Goal: Transaction & Acquisition: Purchase product/service

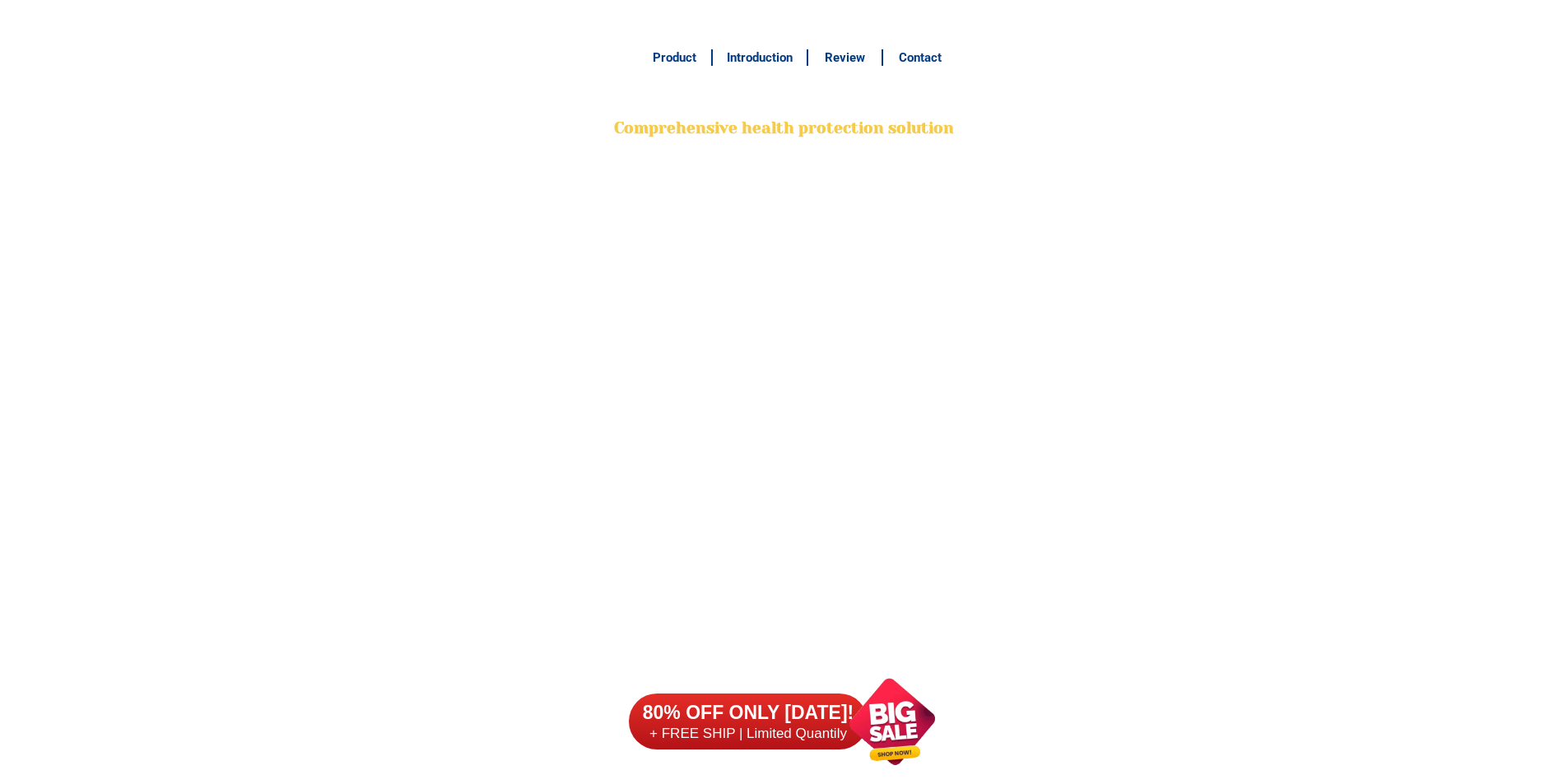
scroll to position [12971, 0]
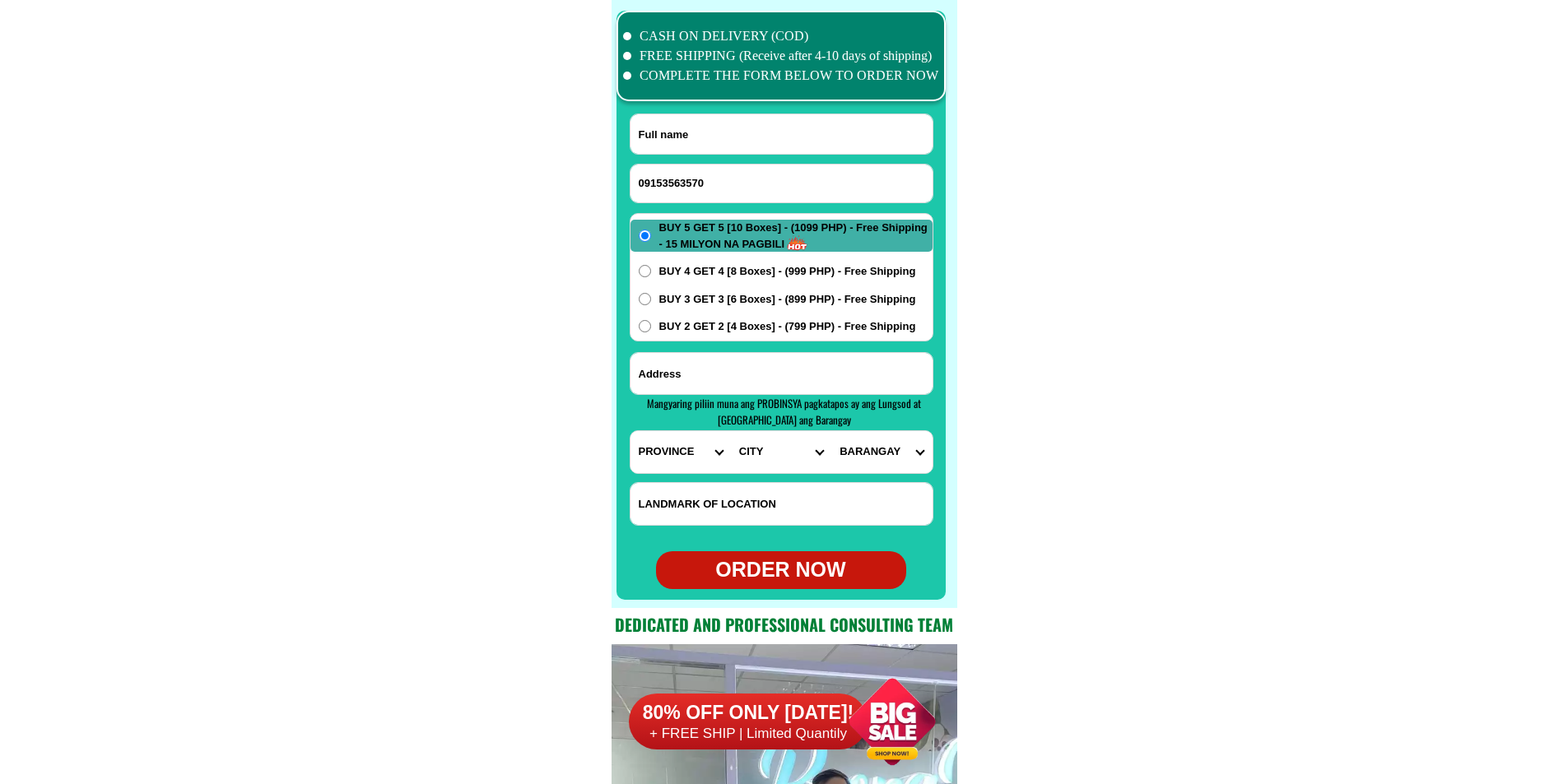
type input "09153563570"
paste input "Wilfredo Cayrel"
drag, startPoint x: 739, startPoint y: 142, endPoint x: 673, endPoint y: 117, distance: 70.6
click at [739, 142] on input "Wilfredo Cayrel" at bounding box center [781, 134] width 302 height 39
type input "Wilfredo Cayrel"
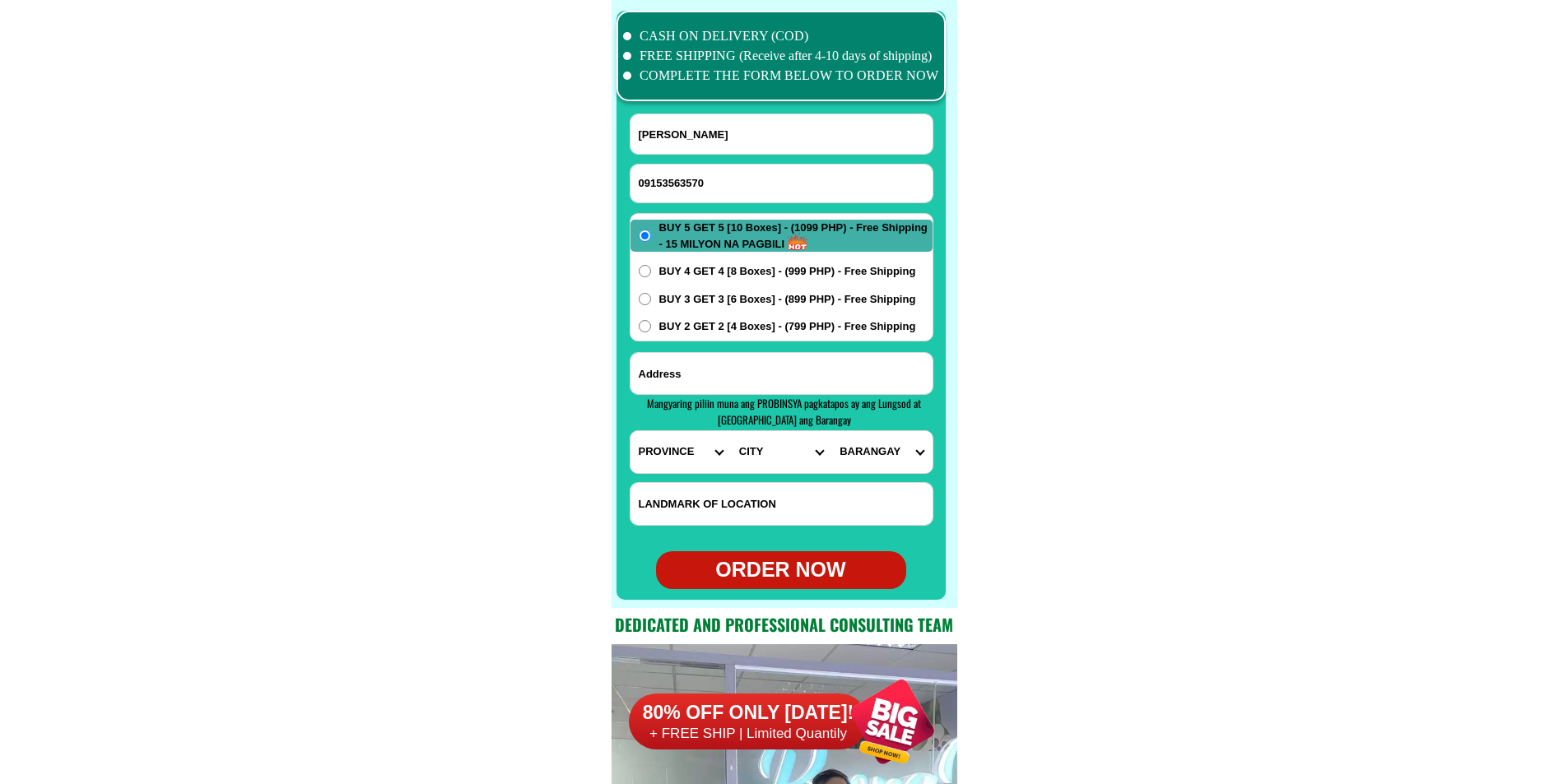
click at [745, 389] on input "Input address" at bounding box center [781, 373] width 302 height 41
paste input "Brgy. Vivero St. Tolosa, Leyte Gymnasium Tolosa, Leyte. my Discount Sa sr. Citi…"
type input "Brgy. Vivero St. Tolosa, Leyte Gymnasium Tolosa, Leyte. my Discount Sa sr. Citi…"
click at [660, 463] on select "PROVINCE [GEOGRAPHIC_DATA] [GEOGRAPHIC_DATA][PERSON_NAME][GEOGRAPHIC_DATA][GEOG…" at bounding box center [680, 452] width 100 height 42
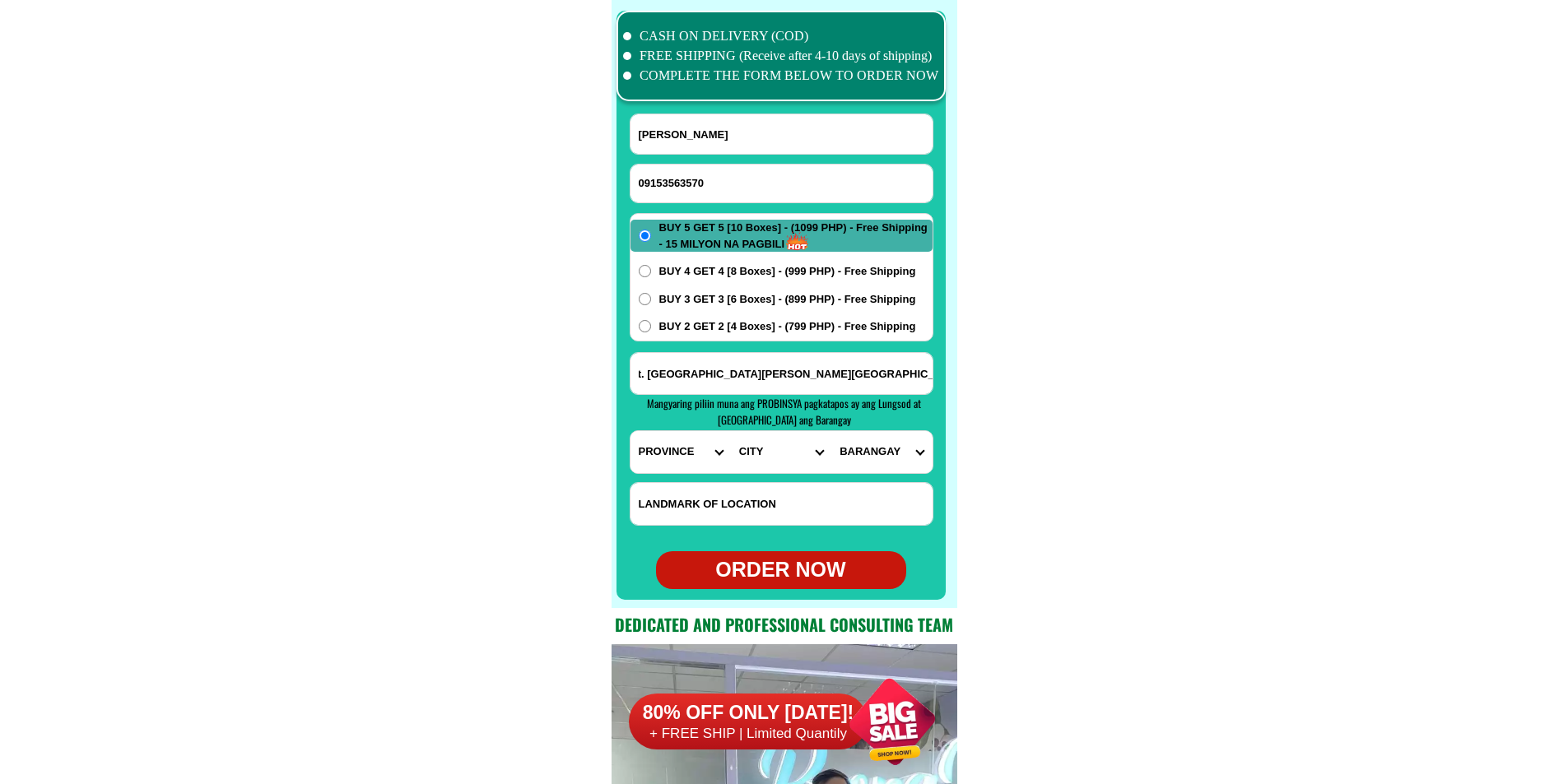
scroll to position [0, 0]
select select "63_199"
click at [631, 431] on select "PROVINCE [GEOGRAPHIC_DATA] [GEOGRAPHIC_DATA][PERSON_NAME][GEOGRAPHIC_DATA][GEOG…" at bounding box center [680, 452] width 100 height 42
click at [782, 471] on select "CITY Abuyog Alangalang Albuera Babatngon Barugo Baybay-city Burauen Calubian Ca…" at bounding box center [780, 452] width 100 height 42
select select "63_1994399"
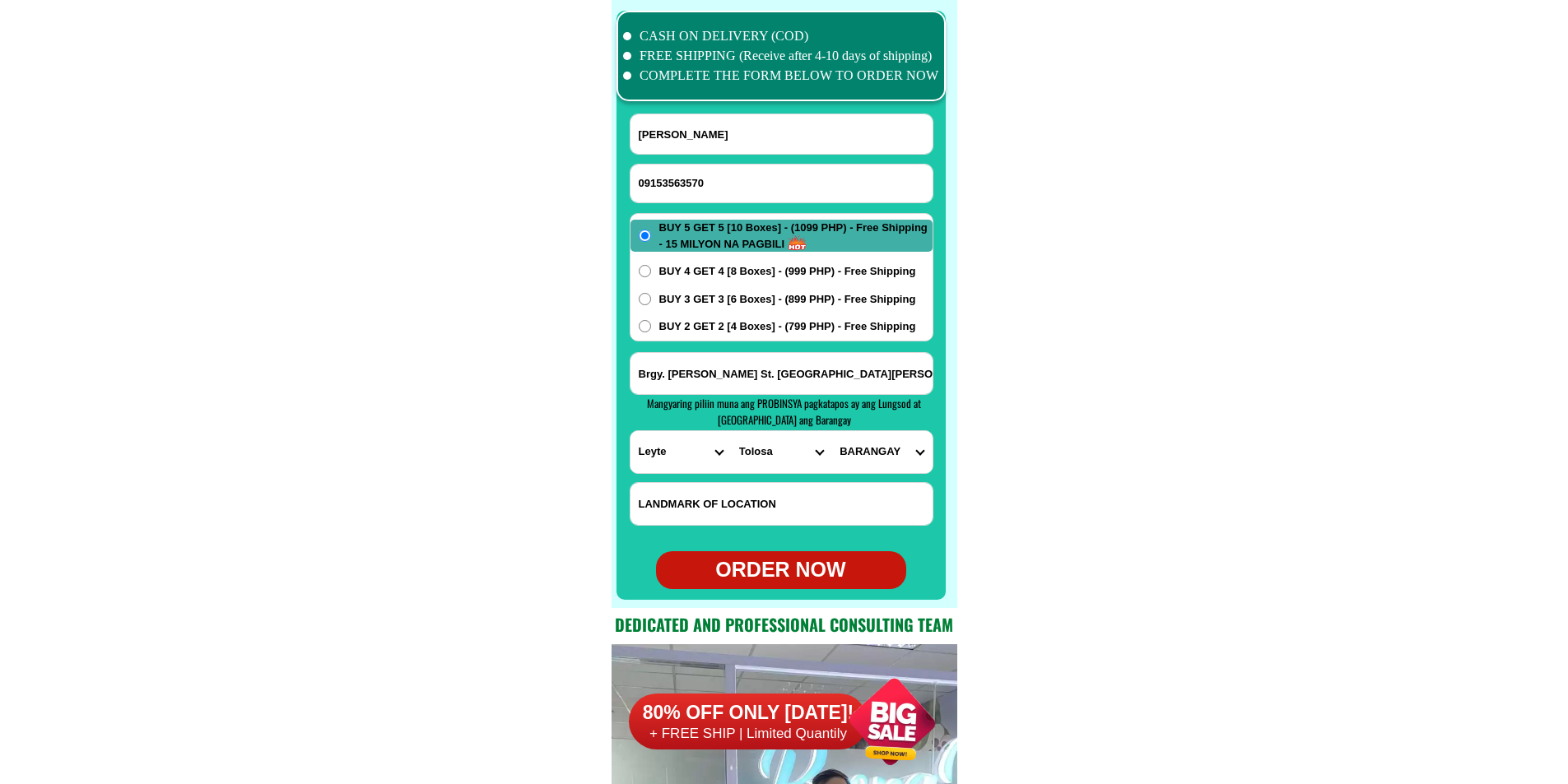
click at [731, 431] on select "CITY Abuyog Alangalang Albuera Babatngon Barugo Baybay-city Burauen Calubian Ca…" at bounding box center [780, 452] width 100 height 42
click at [886, 455] on select "BARANGAY Burak Canmogsay Cantariwis Capangihan Dona brigida Imelda Malbog Olot …" at bounding box center [881, 452] width 100 height 42
click at [886, 451] on select "BARANGAY Burak Canmogsay Cantariwis Capangihan Dona brigida Imelda Malbog Olot …" at bounding box center [881, 452] width 100 height 42
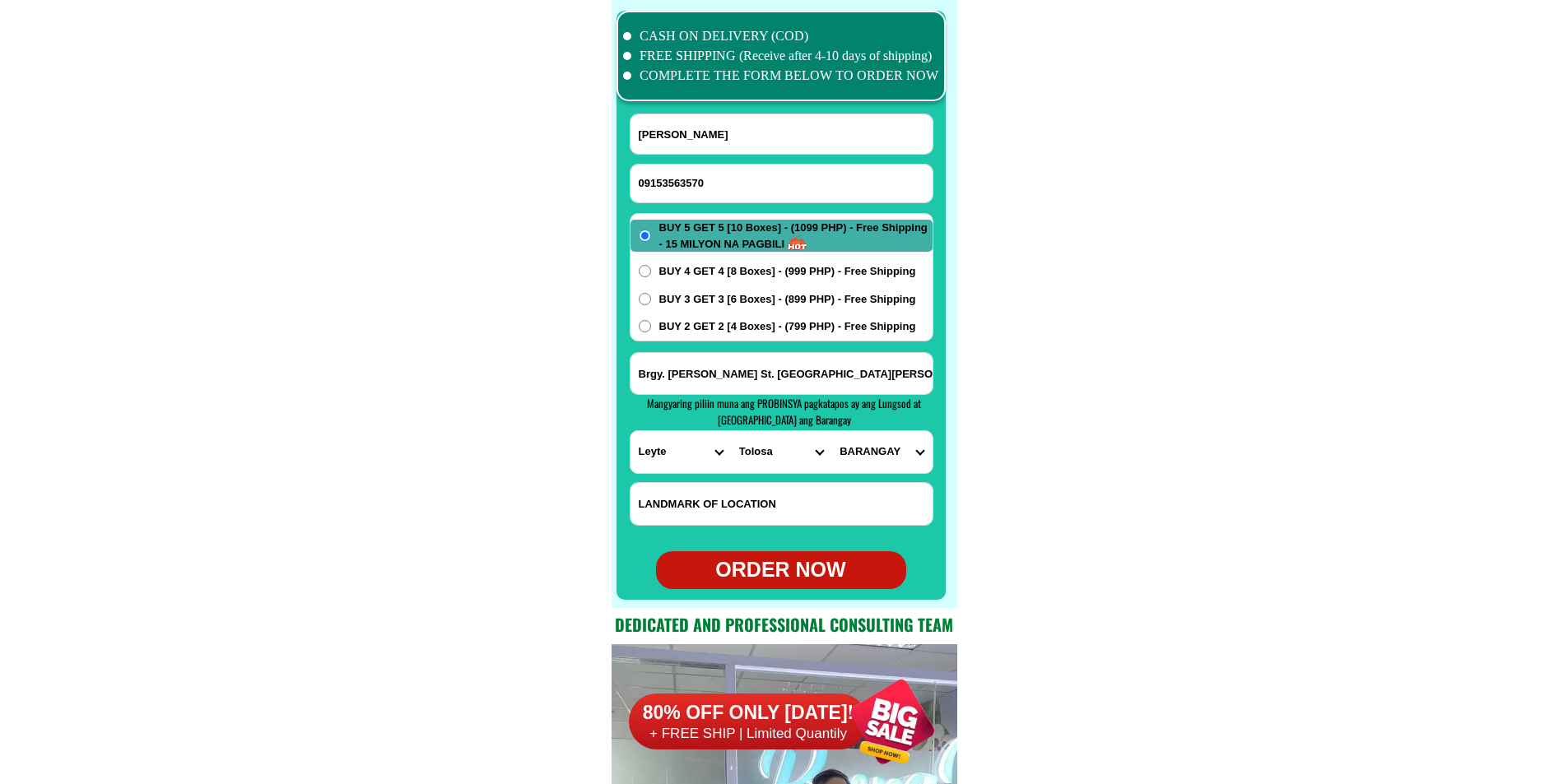
click at [879, 457] on select "BARANGAY Burak Canmogsay Cantariwis Capangihan Dona brigida Imelda Malbog Olot …" at bounding box center [881, 452] width 100 height 42
click at [889, 460] on select "BARANGAY Burak Canmogsay Cantariwis Capangihan Dona brigida Imelda Malbog Olot …" at bounding box center [881, 452] width 100 height 42
click at [895, 460] on select "BARANGAY Burak Canmogsay Cantariwis Capangihan Dona brigida Imelda Malbog Olot …" at bounding box center [881, 452] width 100 height 42
click at [900, 447] on select "BARANGAY Burak Canmogsay Cantariwis Capangihan Dona brigida Imelda Malbog Olot …" at bounding box center [881, 452] width 100 height 42
select select "63_1994399843"
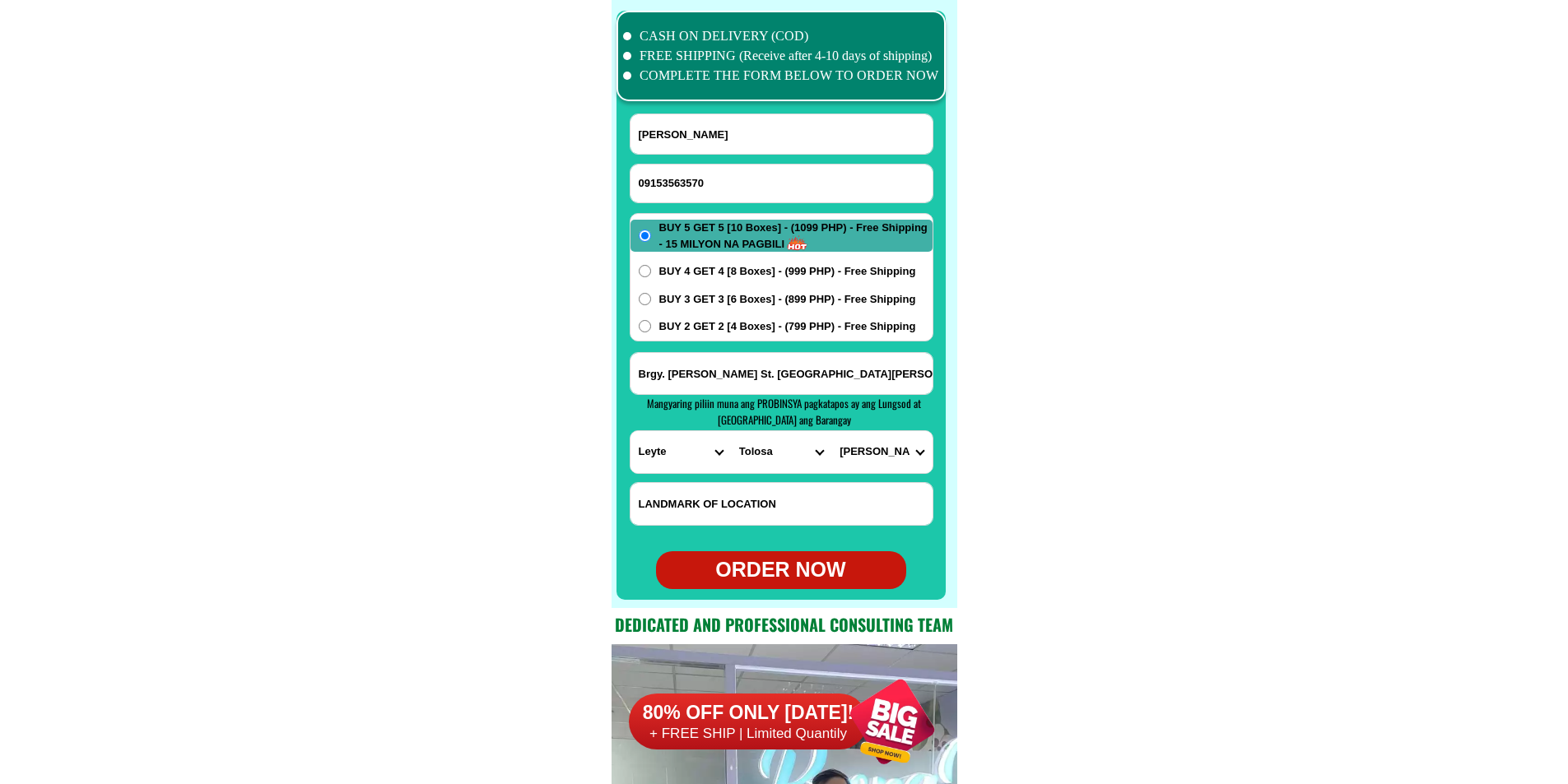
click at [832, 431] on select "BARANGAY Burak Canmogsay Cantariwis Capangihan Dona brigida Imelda Malbog Olot …" at bounding box center [881, 452] width 100 height 42
click at [769, 320] on span "BUY 2 GET 2 [4 Boxes] - (799 PHP) - Free Shipping" at bounding box center [787, 327] width 256 height 17
click at [651, 320] on input "BUY 2 GET 2 [4 Boxes] - (799 PHP) - Free Shipping" at bounding box center [645, 326] width 13 height 13
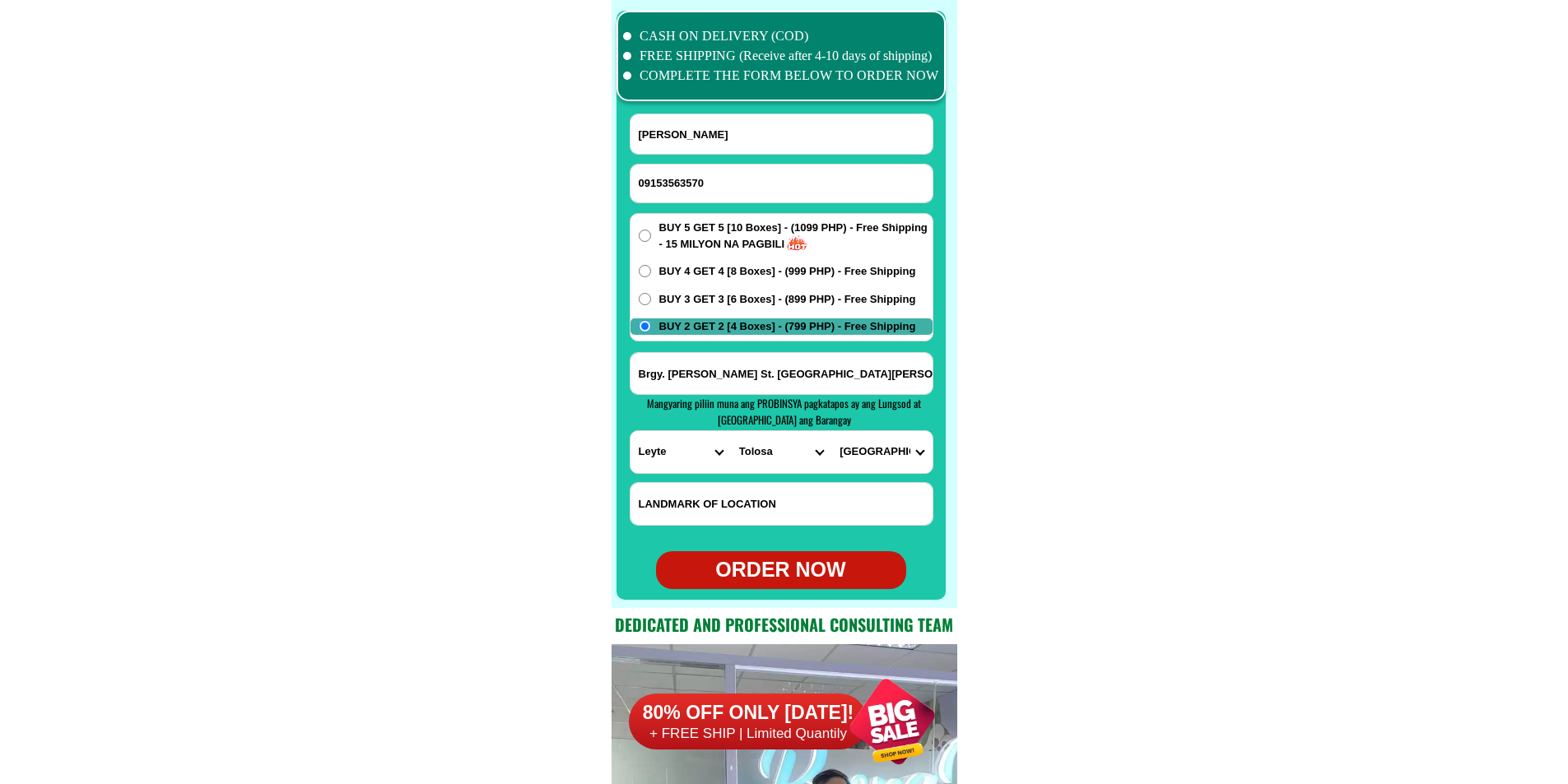
click at [806, 576] on div "ORDER NOW" at bounding box center [781, 570] width 251 height 31
radio input "true"
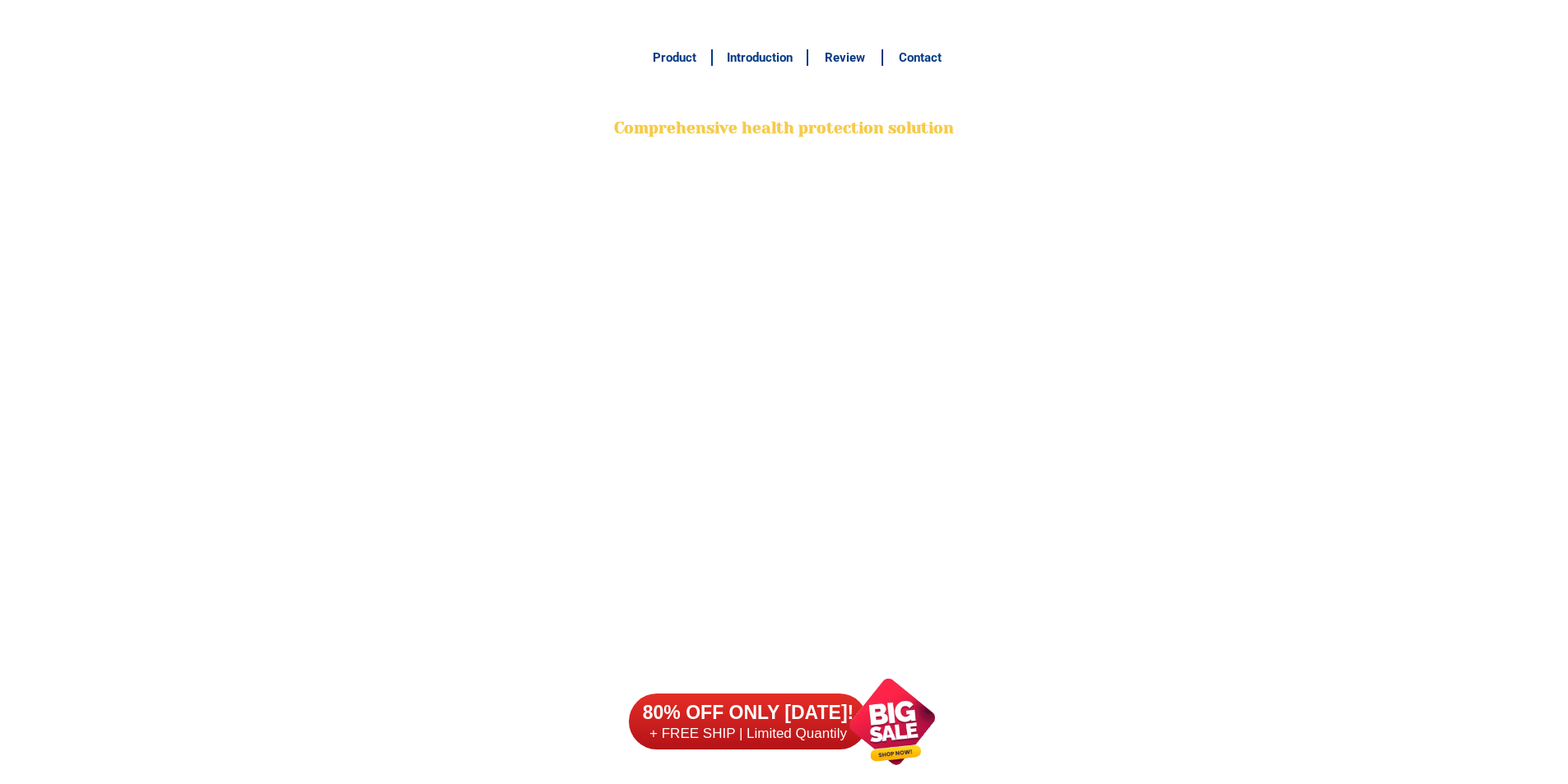
scroll to position [12971, 0]
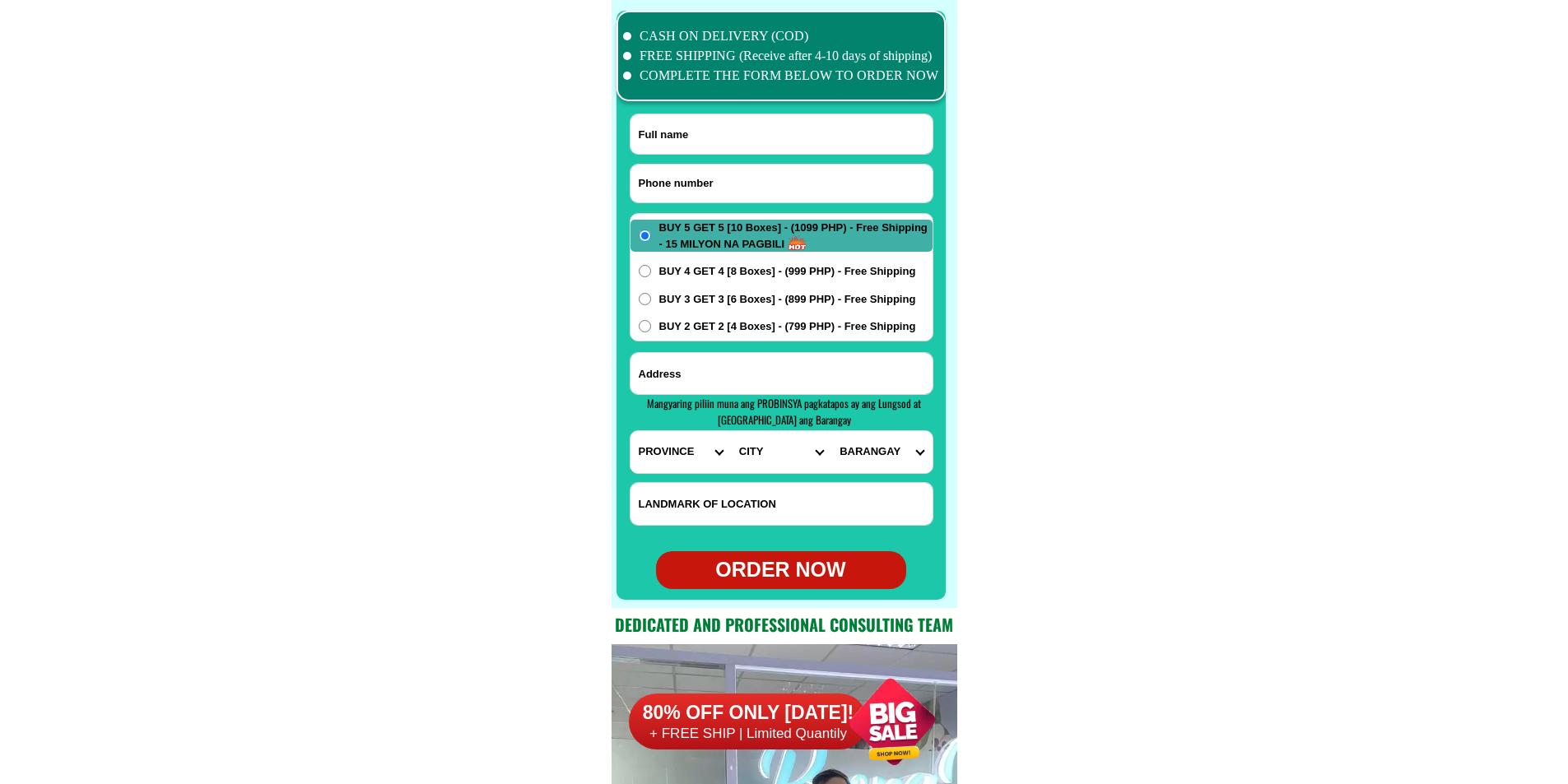
click at [748, 180] on input "Input phone_number" at bounding box center [781, 183] width 302 height 38
click at [688, 181] on input "[PHONE_NUMBER]" at bounding box center [781, 183] width 302 height 38
click at [664, 181] on input "0993-4712055" at bounding box center [781, 183] width 302 height 38
type input "09934712055"
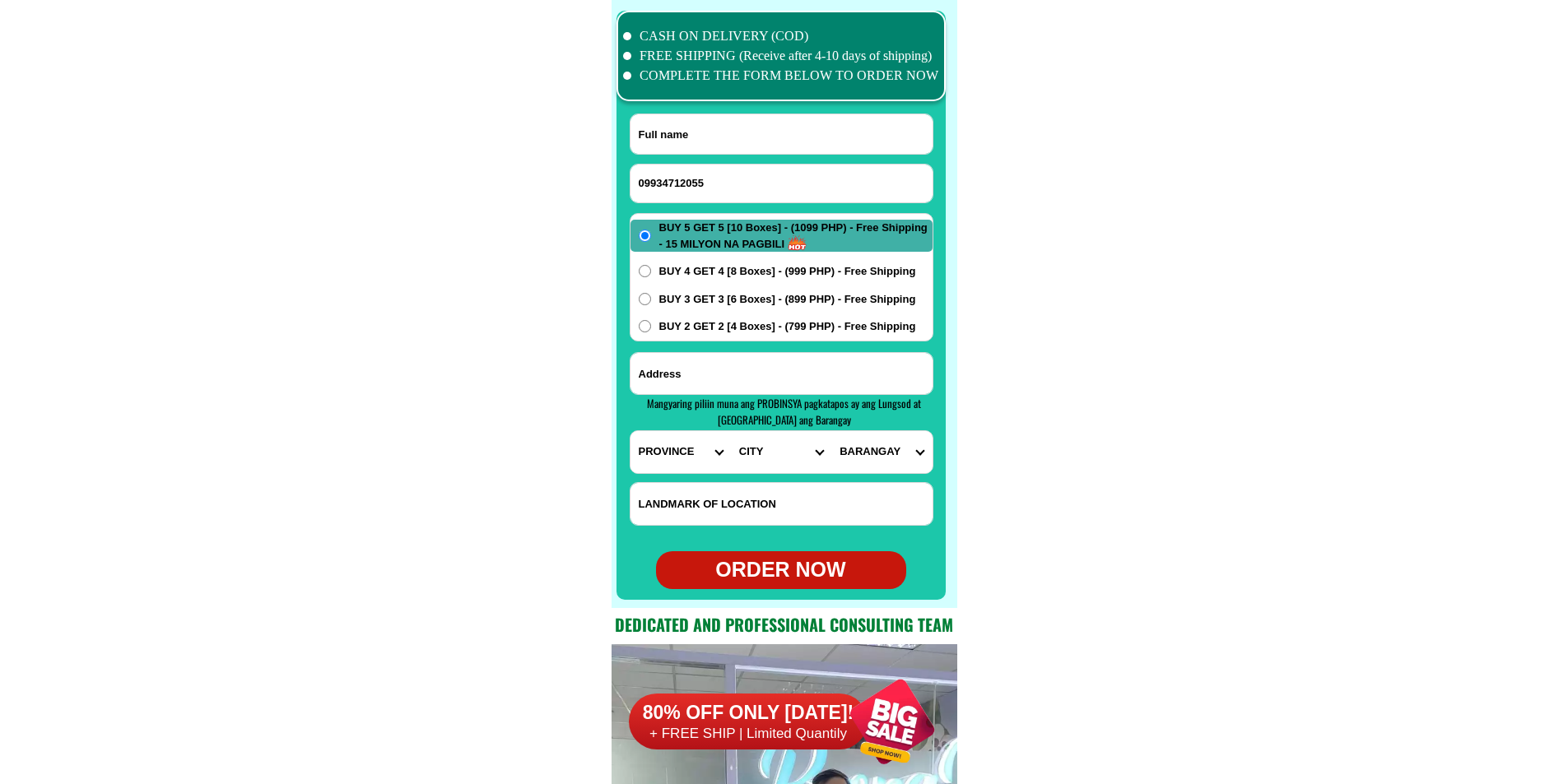
click at [795, 120] on input "Input full_name" at bounding box center [781, 134] width 302 height 39
paste input "[PERSON_NAME]"
type input "[PERSON_NAME]"
paste input "[PERSON_NAME] [PERSON_NAME] st threnchera , Tayug pangasinan c"
click at [768, 379] on input "[PERSON_NAME] [PERSON_NAME] st threnchera , Tayug pangasinan c" at bounding box center [781, 373] width 302 height 41
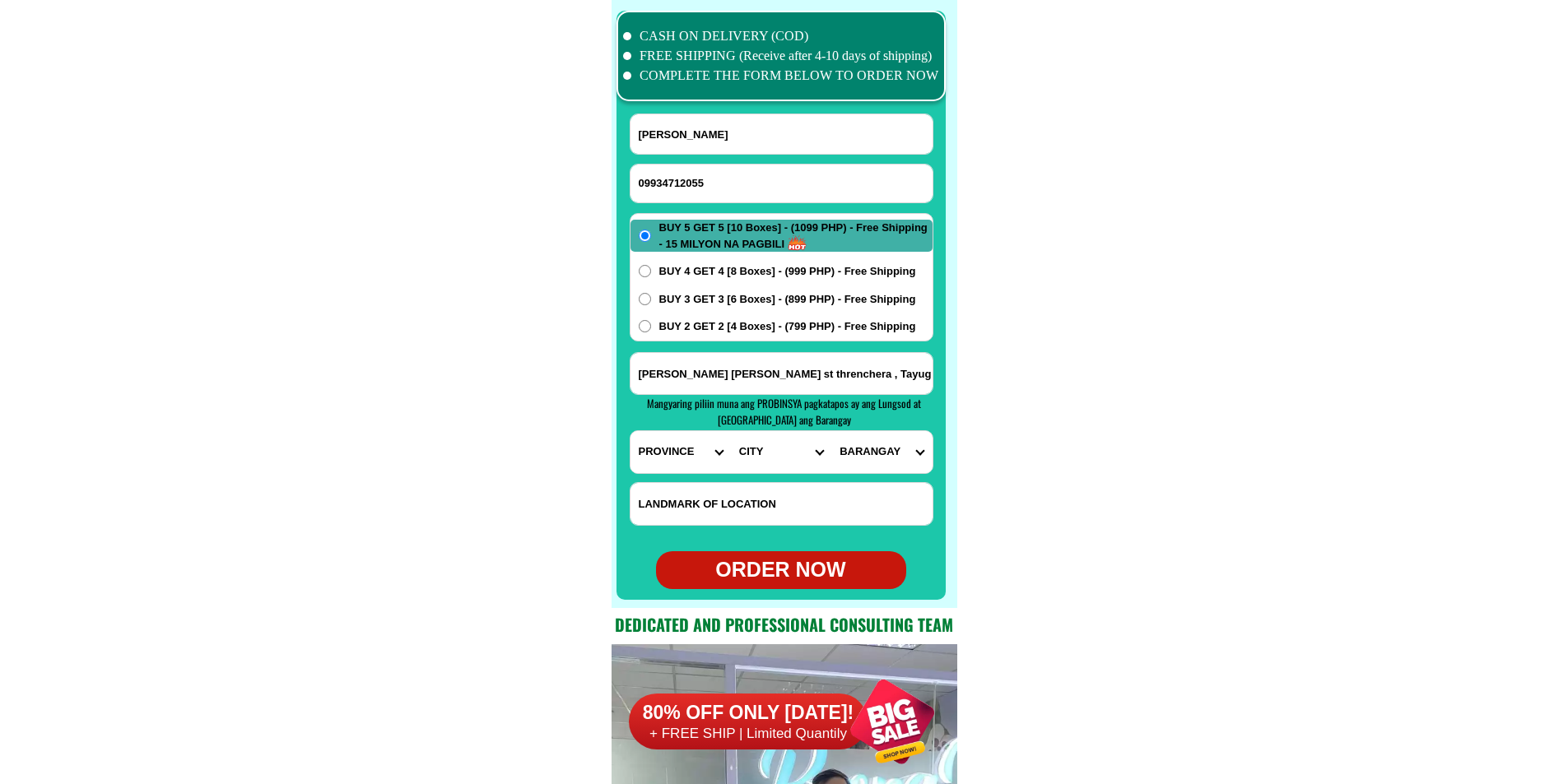
scroll to position [0, 54]
type input "[PERSON_NAME] [PERSON_NAME] st threnchera , Tayug pangasinan c"
click at [644, 447] on select "PROVINCE [GEOGRAPHIC_DATA] [GEOGRAPHIC_DATA][PERSON_NAME][GEOGRAPHIC_DATA][GEOG…" at bounding box center [680, 452] width 100 height 42
select select "63_247"
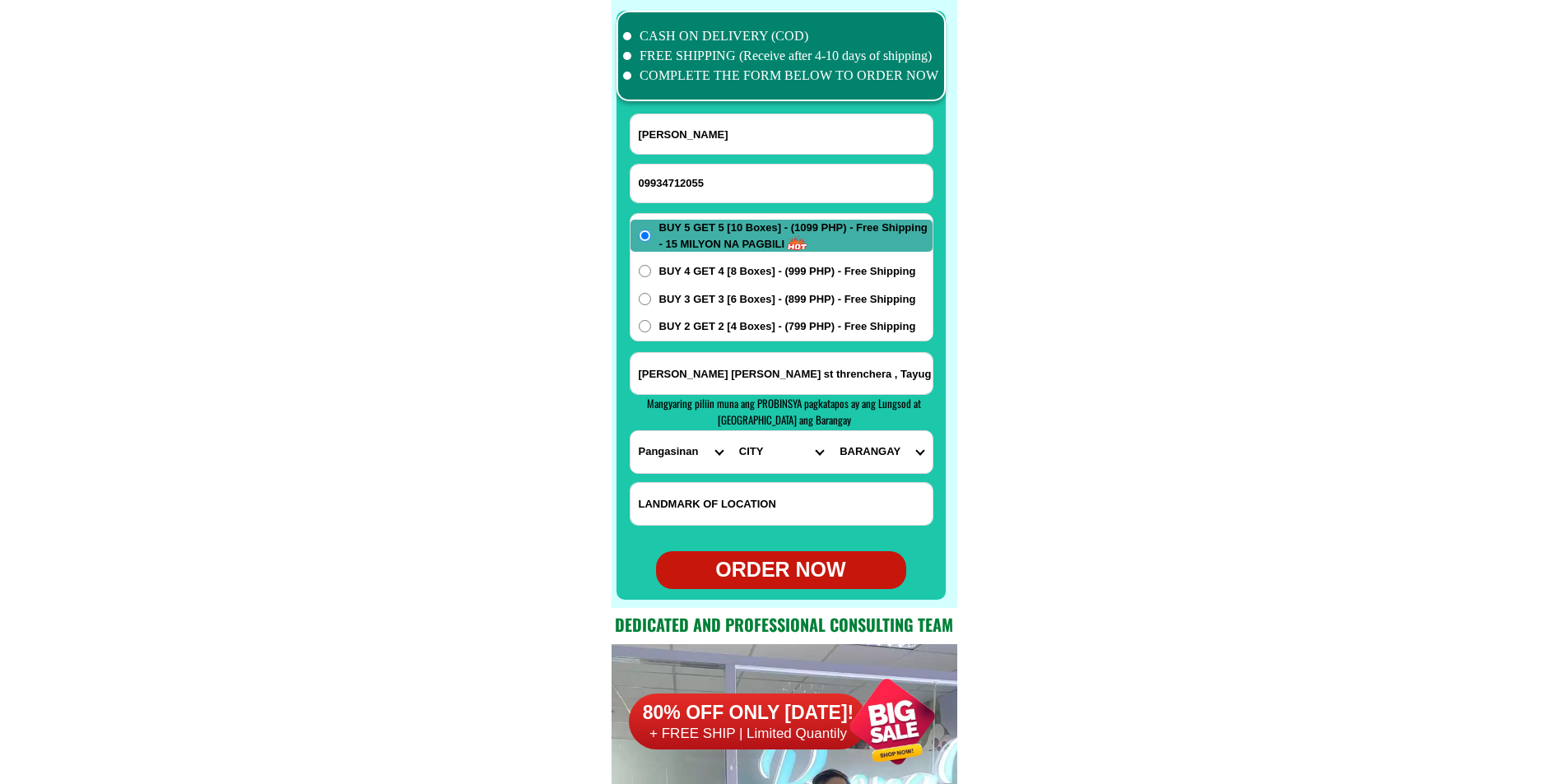
click at [631, 431] on select "PROVINCE [GEOGRAPHIC_DATA] [GEOGRAPHIC_DATA][PERSON_NAME][GEOGRAPHIC_DATA][GEOG…" at bounding box center [680, 452] width 100 height 42
click at [772, 451] on select "CITY [GEOGRAPHIC_DATA] [PERSON_NAME]-city [GEOGRAPHIC_DATA] [GEOGRAPHIC_DATA] […" at bounding box center [780, 452] width 100 height 42
select select "63_2473420"
click at [731, 431] on select "CITY [GEOGRAPHIC_DATA] [PERSON_NAME]-city [GEOGRAPHIC_DATA] [GEOGRAPHIC_DATA] […" at bounding box center [780, 452] width 100 height 42
click at [898, 453] on select "BARANGAY Agno Amistad Barangay a (pob.) [GEOGRAPHIC_DATA] (pob.) Barangay c (po…" at bounding box center [881, 452] width 100 height 42
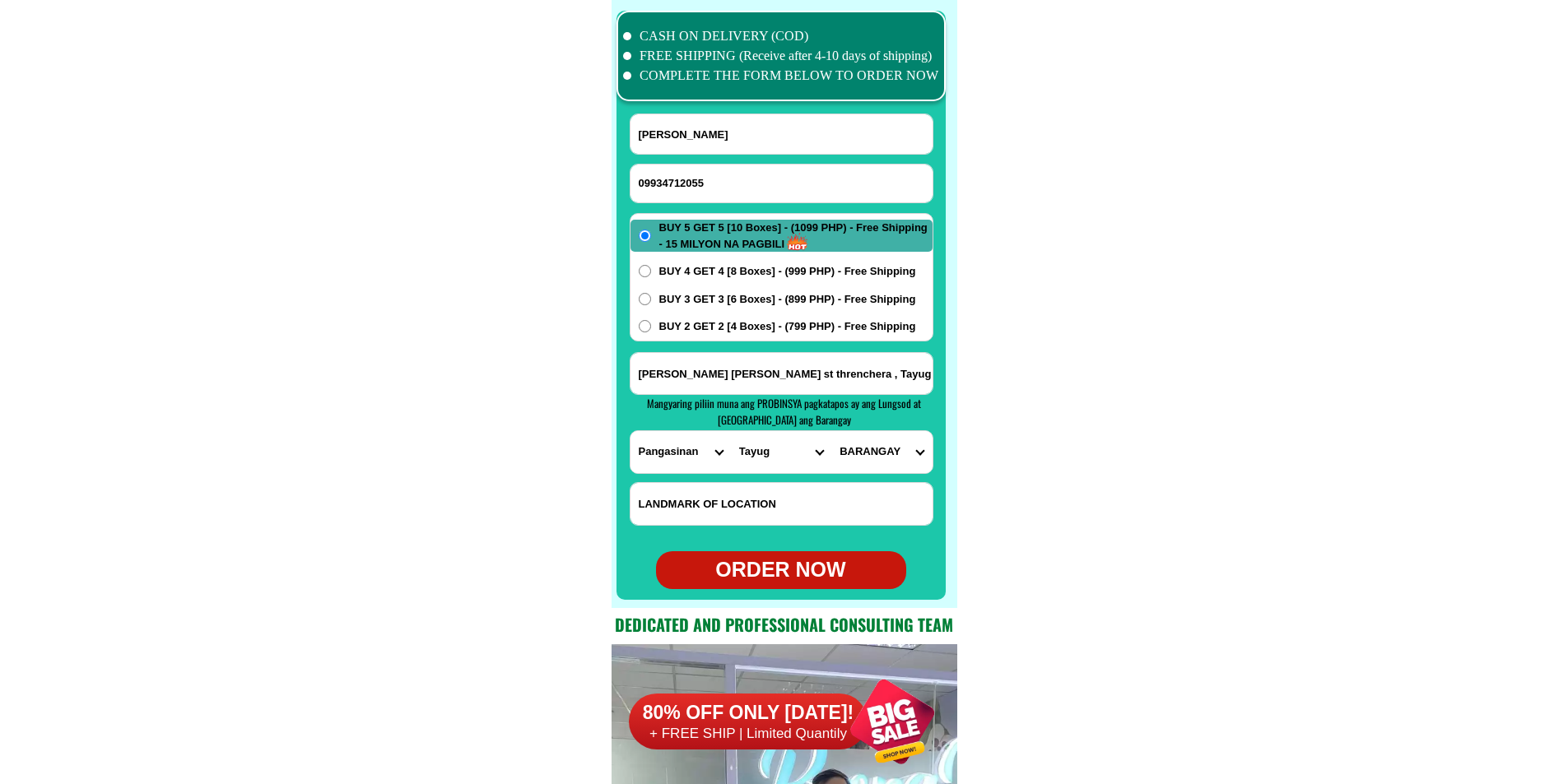
select select "63_24734206694"
click at [832, 431] on select "BARANGAY Agno Amistad Barangay a (pob.) [GEOGRAPHIC_DATA] (pob.) Barangay c (po…" at bounding box center [881, 452] width 100 height 42
click at [817, 595] on div at bounding box center [781, 305] width 330 height 589
click at [816, 576] on div "ORDER NOW" at bounding box center [781, 570] width 251 height 31
radio input "true"
